Goal: Feedback & Contribution: Leave review/rating

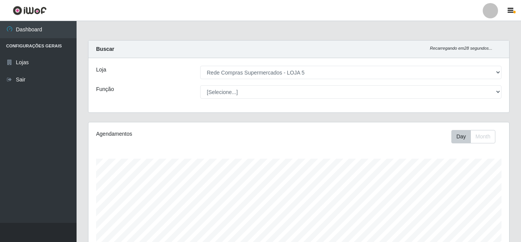
select select "397"
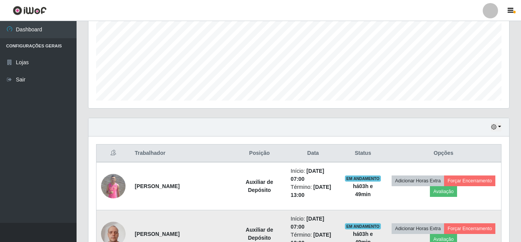
scroll to position [230, 0]
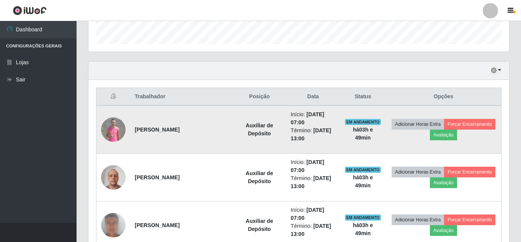
click at [104, 135] on img at bounding box center [113, 129] width 24 height 24
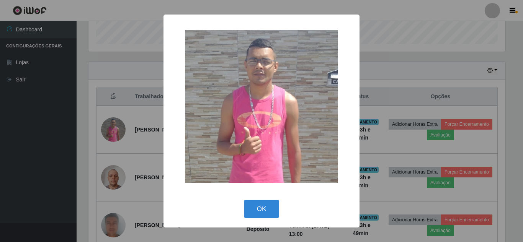
click at [122, 135] on div "× OK Cancel" at bounding box center [261, 121] width 523 height 242
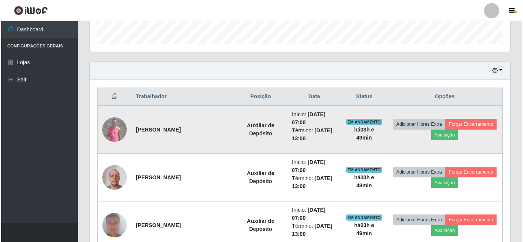
scroll to position [159, 420]
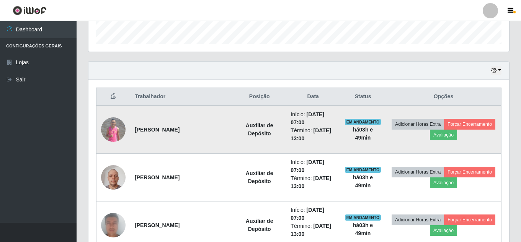
click at [429, 137] on td "Adicionar Horas Extra Forçar Encerramento Avaliação" at bounding box center [444, 130] width 116 height 48
click at [430, 137] on button "Avaliação" at bounding box center [443, 135] width 27 height 11
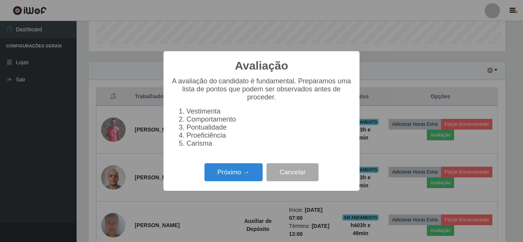
scroll to position [159, 417]
click at [231, 189] on div "Avaliação × A avaliação do candidato é fundamental. Preparamos uma lista de pon…" at bounding box center [261, 121] width 196 height 140
click at [233, 181] on button "Próximo →" at bounding box center [233, 172] width 58 height 18
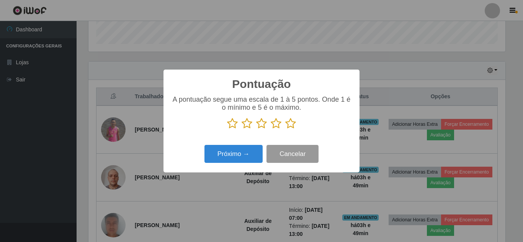
scroll to position [382373, 382115]
click at [295, 128] on icon at bounding box center [290, 123] width 11 height 11
click at [285, 129] on input "radio" at bounding box center [285, 129] width 0 height 0
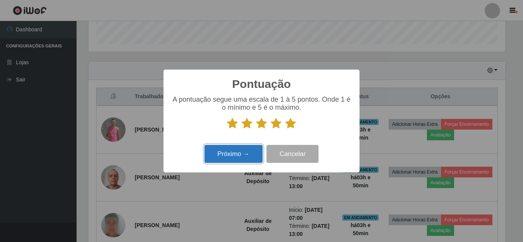
click at [252, 151] on button "Próximo →" at bounding box center [233, 154] width 58 height 18
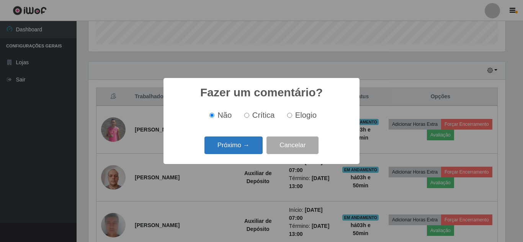
click at [233, 151] on button "Próximo →" at bounding box center [233, 146] width 58 height 18
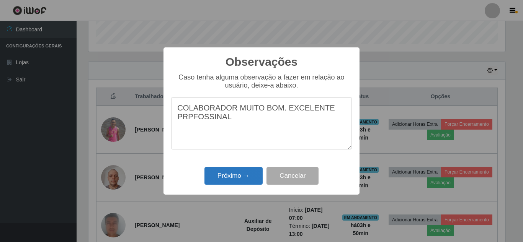
type textarea "COLABORADOR MUITO BOM. EXCELENTE PRPFOSSINAL"
click at [229, 173] on button "Próximo →" at bounding box center [233, 176] width 58 height 18
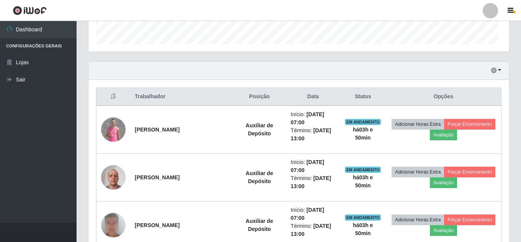
scroll to position [159, 420]
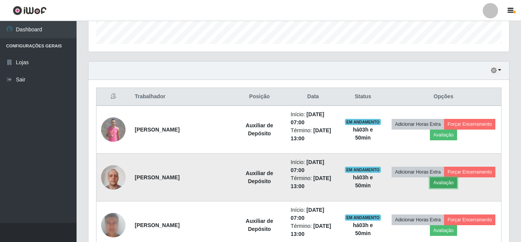
click at [439, 183] on button "Avaliação" at bounding box center [443, 182] width 27 height 11
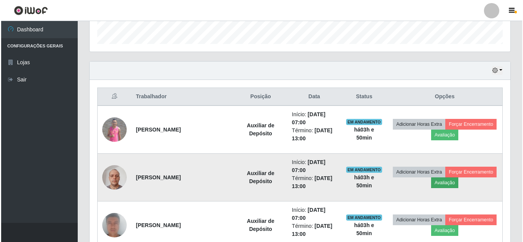
scroll to position [159, 417]
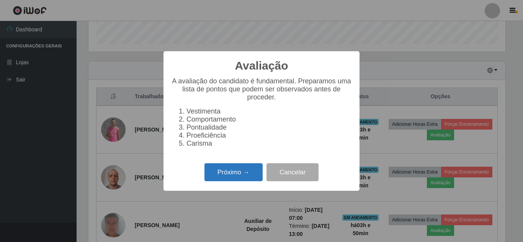
click at [252, 174] on button "Próximo →" at bounding box center [233, 172] width 58 height 18
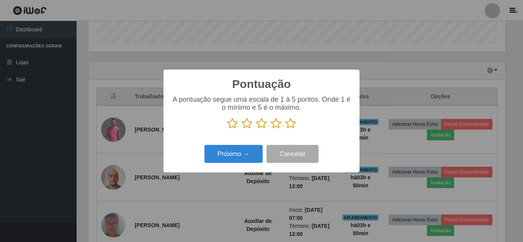
scroll to position [382373, 382115]
click at [287, 127] on icon at bounding box center [290, 123] width 11 height 11
click at [285, 129] on input "radio" at bounding box center [285, 129] width 0 height 0
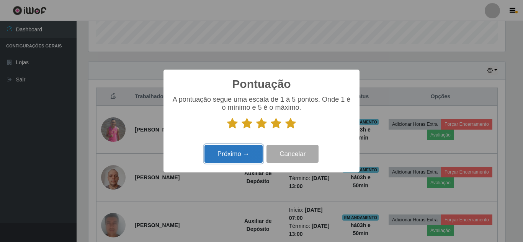
click at [245, 148] on button "Próximo →" at bounding box center [233, 154] width 58 height 18
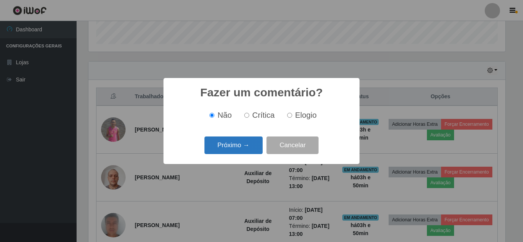
click at [228, 149] on button "Próximo →" at bounding box center [233, 146] width 58 height 18
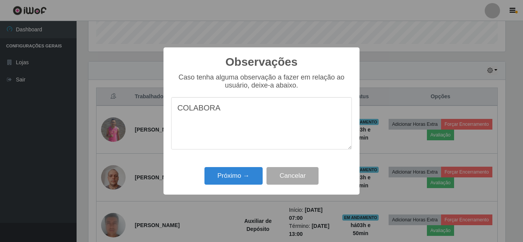
type textarea "COLABORAD"
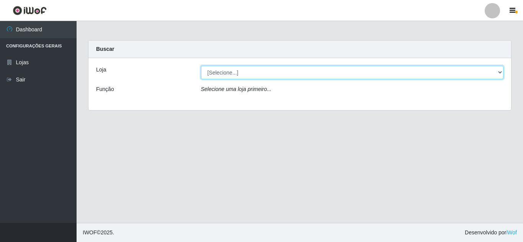
click at [228, 75] on select "[Selecione...] Rede Compras Supermercados - LOJA 5" at bounding box center [352, 72] width 303 height 13
select select "397"
click at [201, 66] on select "[Selecione...] Rede Compras Supermercados - LOJA 5" at bounding box center [352, 72] width 303 height 13
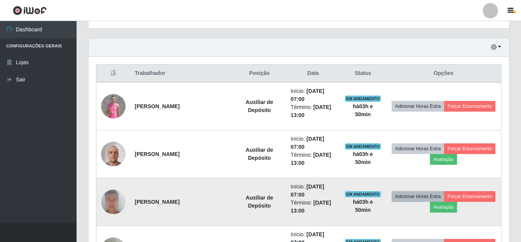
scroll to position [268, 0]
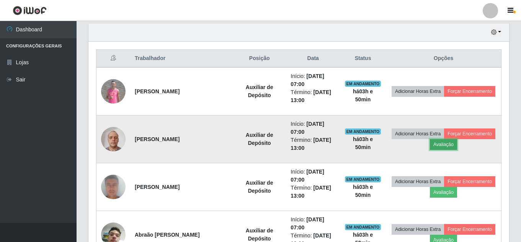
click at [439, 143] on button "Avaliação" at bounding box center [443, 144] width 27 height 11
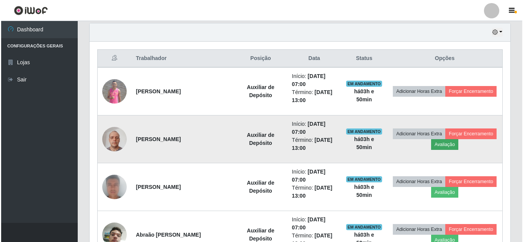
scroll to position [159, 417]
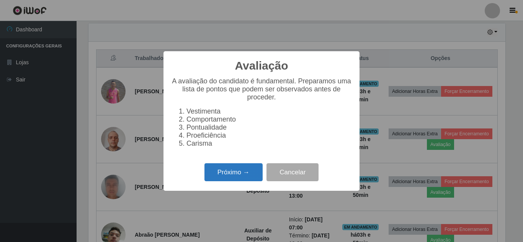
click at [244, 178] on button "Próximo →" at bounding box center [233, 172] width 58 height 18
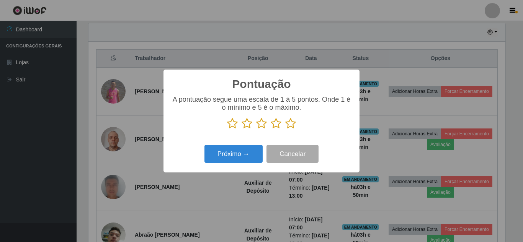
scroll to position [382373, 382115]
drag, startPoint x: 293, startPoint y: 123, endPoint x: 271, endPoint y: 134, distance: 24.5
click at [293, 123] on icon at bounding box center [290, 123] width 11 height 11
click at [285, 129] on input "radio" at bounding box center [285, 129] width 0 height 0
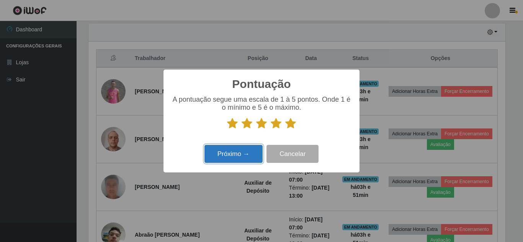
click at [238, 153] on button "Próximo →" at bounding box center [233, 154] width 58 height 18
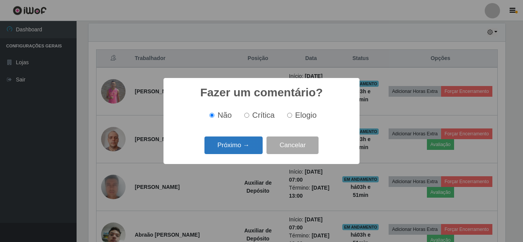
drag, startPoint x: 238, startPoint y: 153, endPoint x: 227, endPoint y: 149, distance: 11.7
click at [227, 149] on button "Próximo →" at bounding box center [233, 146] width 58 height 18
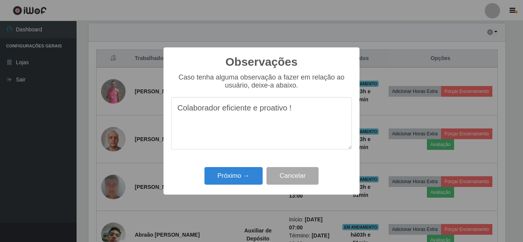
drag, startPoint x: 223, startPoint y: 111, endPoint x: 168, endPoint y: 107, distance: 54.9
click at [168, 107] on div "Observações × Caso tenha alguma observação a fazer em relação ao usuário, deixe…" at bounding box center [261, 120] width 196 height 147
type textarea "Colaborador eficiente e proativo !"
drag, startPoint x: 245, startPoint y: 180, endPoint x: 236, endPoint y: 184, distance: 10.1
click at [245, 180] on button "Próximo →" at bounding box center [233, 176] width 58 height 18
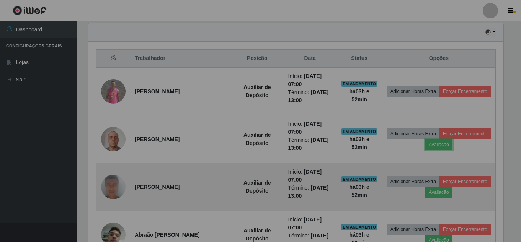
scroll to position [159, 420]
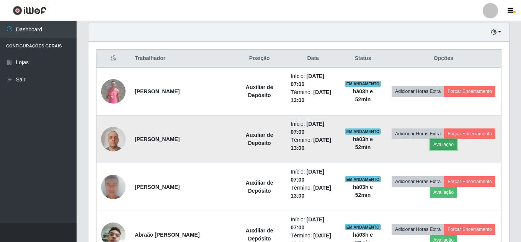
click at [433, 142] on button "Avaliação" at bounding box center [443, 144] width 27 height 11
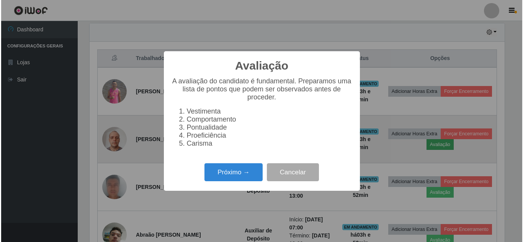
scroll to position [159, 417]
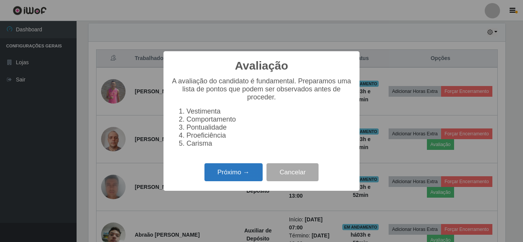
click at [242, 177] on button "Próximo →" at bounding box center [233, 172] width 58 height 18
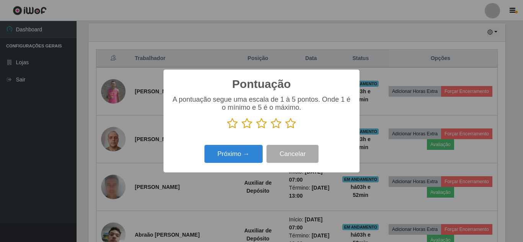
scroll to position [382373, 382115]
click at [290, 119] on icon at bounding box center [290, 123] width 11 height 11
click at [285, 129] on input "radio" at bounding box center [285, 129] width 0 height 0
click at [252, 143] on div "Pontuação × A pontuação segue uma escala de 1 à 5 pontos. Onde 1 é o mínimo e 5…" at bounding box center [261, 121] width 196 height 103
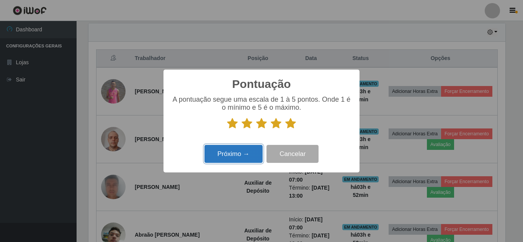
click at [249, 153] on button "Próximo →" at bounding box center [233, 154] width 58 height 18
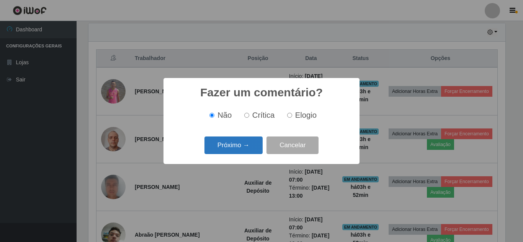
click at [245, 138] on button "Próximo →" at bounding box center [233, 146] width 58 height 18
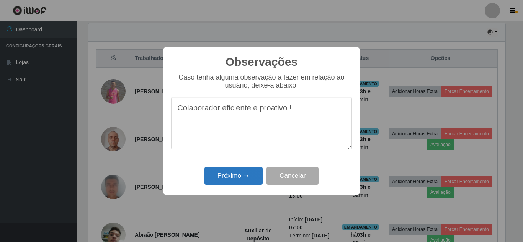
type textarea "Colaborador eficiente e proativo !"
click at [231, 169] on button "Próximo →" at bounding box center [233, 176] width 58 height 18
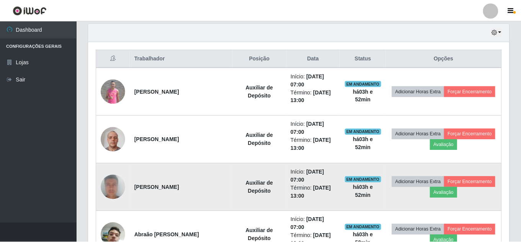
scroll to position [159, 420]
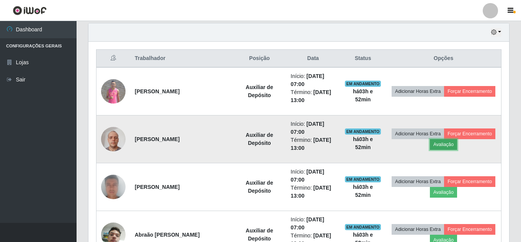
click at [436, 148] on button "Avaliação" at bounding box center [443, 144] width 27 height 11
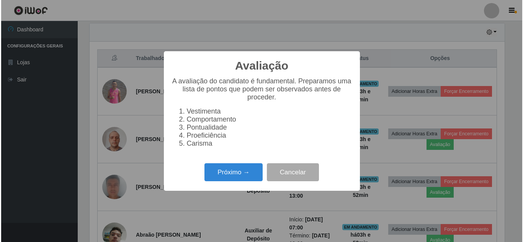
scroll to position [159, 417]
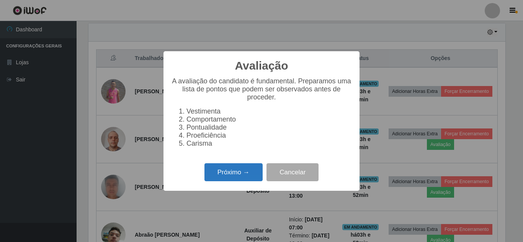
click at [208, 177] on button "Próximo →" at bounding box center [233, 172] width 58 height 18
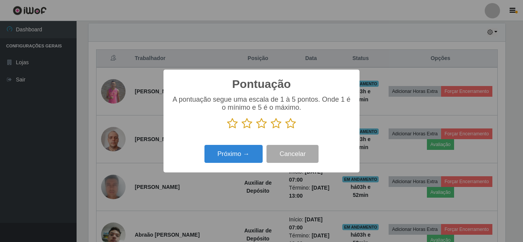
drag, startPoint x: 281, startPoint y: 129, endPoint x: 290, endPoint y: 125, distance: 9.6
click at [282, 129] on p at bounding box center [261, 123] width 181 height 11
click at [290, 125] on icon at bounding box center [290, 123] width 11 height 11
click at [285, 129] on input "radio" at bounding box center [285, 129] width 0 height 0
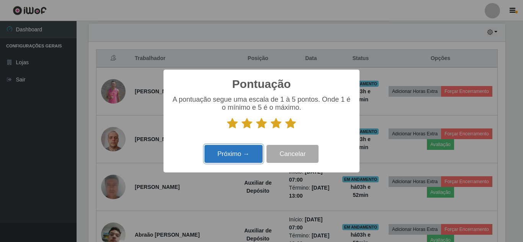
click at [240, 151] on button "Próximo →" at bounding box center [233, 154] width 58 height 18
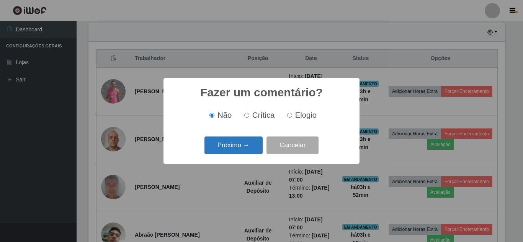
click at [216, 144] on button "Próximo →" at bounding box center [233, 146] width 58 height 18
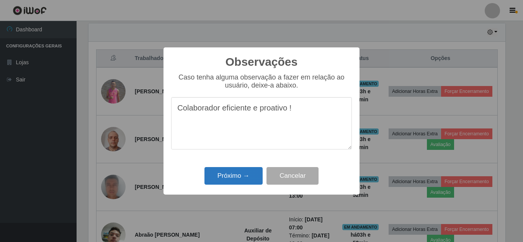
type textarea "Colaborador eficiente e proativo !"
click at [231, 177] on button "Próximo →" at bounding box center [233, 176] width 58 height 18
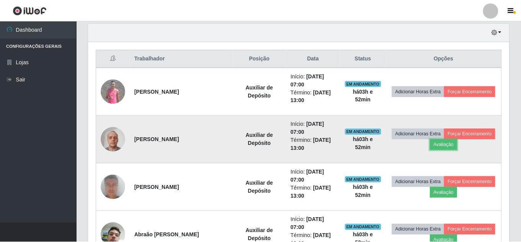
scroll to position [159, 420]
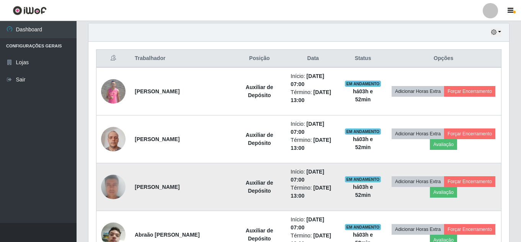
click at [118, 194] on img at bounding box center [113, 187] width 24 height 50
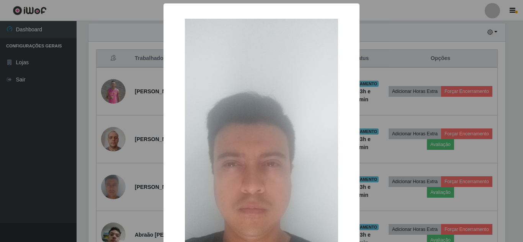
click at [139, 171] on div "× OK Cancel" at bounding box center [261, 121] width 523 height 242
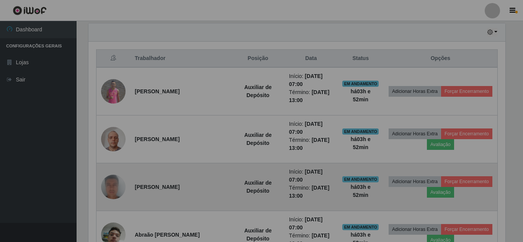
scroll to position [159, 420]
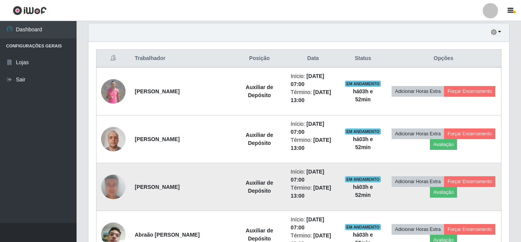
click at [443, 198] on td "Adicionar Horas Extra Forçar Encerramento Avaliação" at bounding box center [444, 187] width 116 height 48
click at [442, 195] on button "Avaliação" at bounding box center [443, 192] width 27 height 11
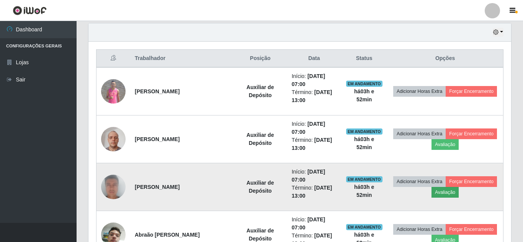
scroll to position [159, 417]
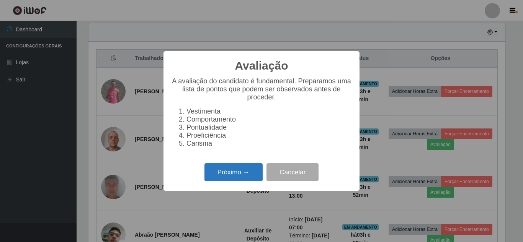
click at [205, 181] on button "Próximo →" at bounding box center [233, 172] width 58 height 18
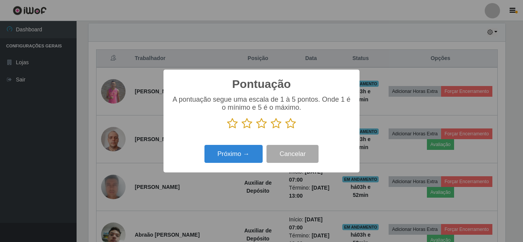
click at [290, 127] on icon at bounding box center [290, 123] width 11 height 11
click at [285, 129] on input "radio" at bounding box center [285, 129] width 0 height 0
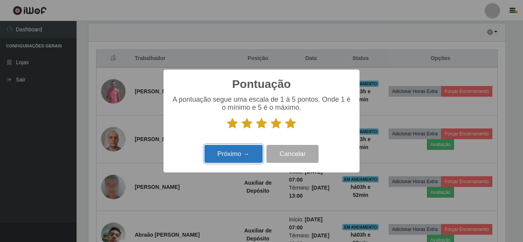
click at [220, 153] on button "Próximo →" at bounding box center [233, 154] width 58 height 18
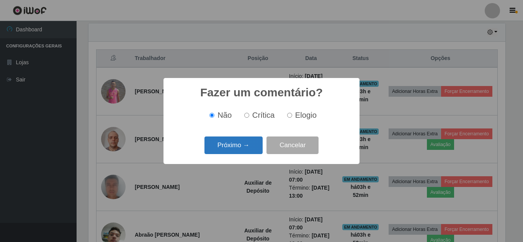
click at [228, 155] on button "Próximo →" at bounding box center [233, 146] width 58 height 18
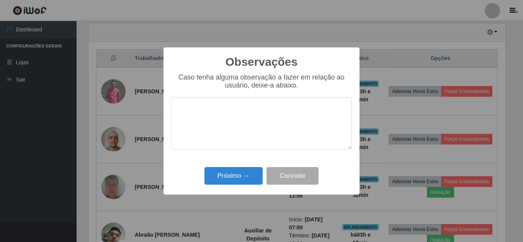
click at [235, 123] on textarea at bounding box center [261, 123] width 181 height 52
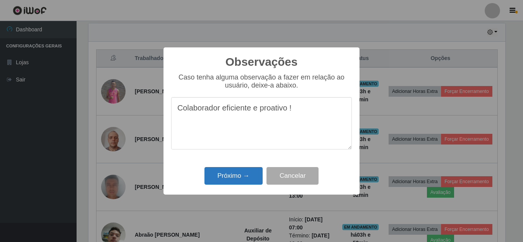
type textarea "Colaborador eficiente e proativo !"
click at [234, 174] on button "Próximo →" at bounding box center [233, 176] width 58 height 18
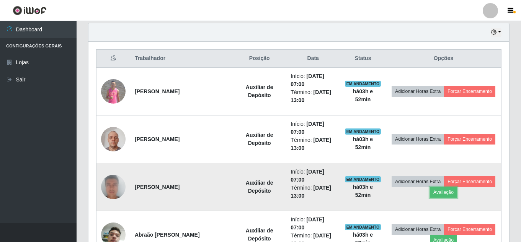
scroll to position [306, 0]
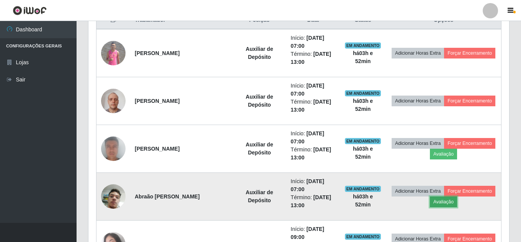
click at [434, 204] on button "Avaliação" at bounding box center [443, 202] width 27 height 11
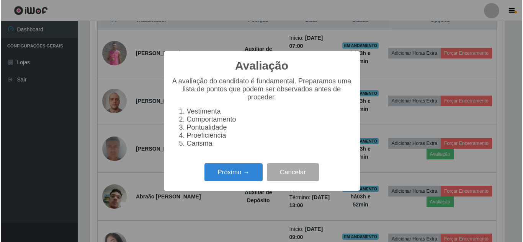
scroll to position [159, 417]
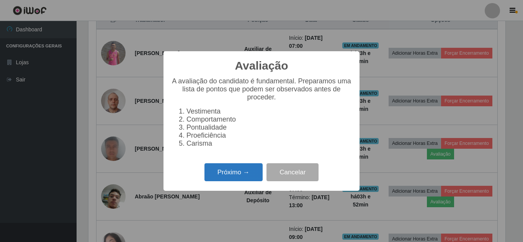
click at [214, 179] on button "Próximo →" at bounding box center [233, 172] width 58 height 18
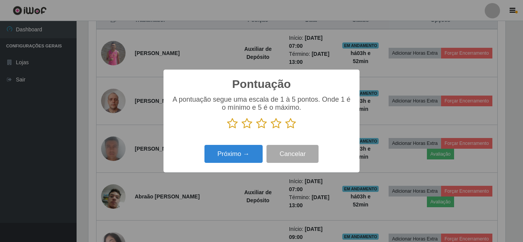
scroll to position [382373, 382115]
click at [291, 131] on div "A pontuação segue uma escala de 1 à 5 pontos. Onde 1 é o mínimo e 5 é o máximo." at bounding box center [261, 116] width 181 height 40
click at [288, 129] on icon at bounding box center [290, 123] width 11 height 11
click at [285, 129] on input "radio" at bounding box center [285, 129] width 0 height 0
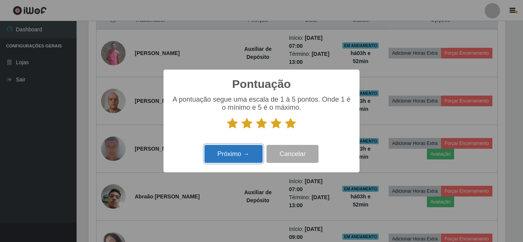
click at [229, 151] on button "Próximo →" at bounding box center [233, 154] width 58 height 18
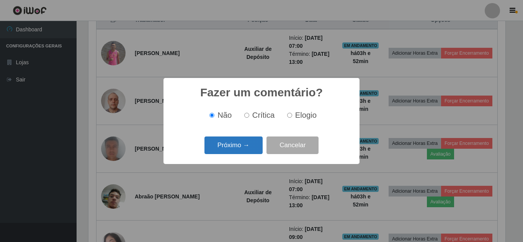
click at [228, 145] on button "Próximo →" at bounding box center [233, 146] width 58 height 18
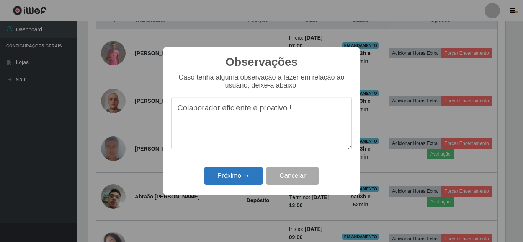
type textarea "Colaborador eficiente e proativo !"
click at [217, 185] on button "Próximo →" at bounding box center [233, 176] width 58 height 18
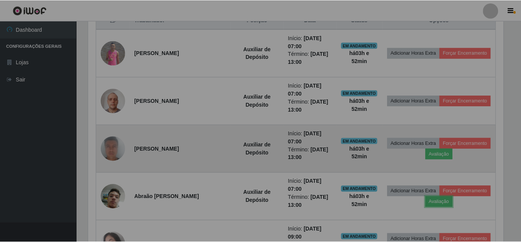
scroll to position [0, 0]
